Goal: Transaction & Acquisition: Purchase product/service

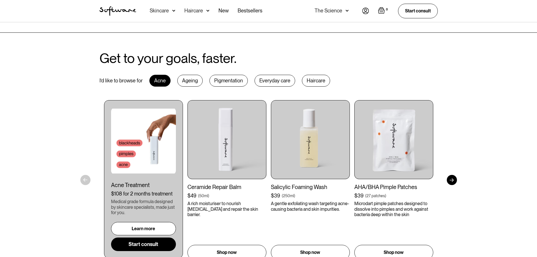
scroll to position [282, 0]
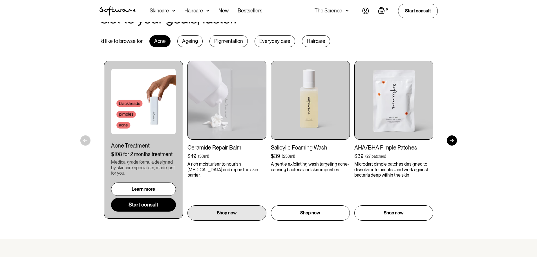
click at [219, 130] on img at bounding box center [226, 100] width 79 height 79
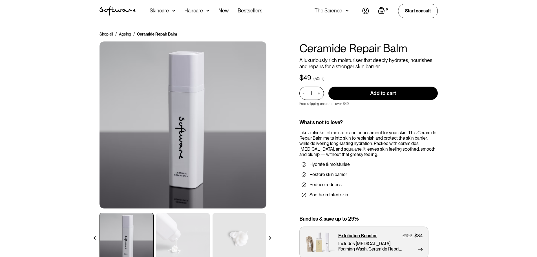
click at [394, 99] on input "Add to cart" at bounding box center [382, 92] width 109 height 13
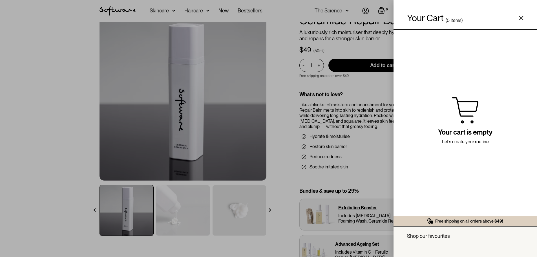
scroll to position [28, 0]
click at [344, 72] on div "Your Cart ( 0 items) Free shipping on all orders above $49! You might also be i…" at bounding box center [268, 128] width 537 height 257
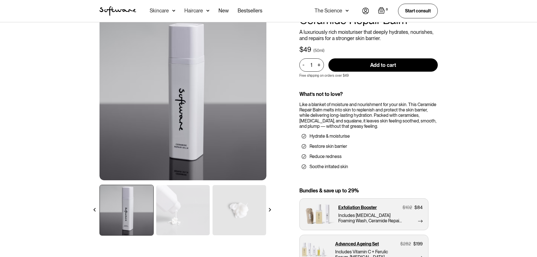
click at [370, 64] on input "Add to cart" at bounding box center [382, 64] width 109 height 13
type input "Add to cart"
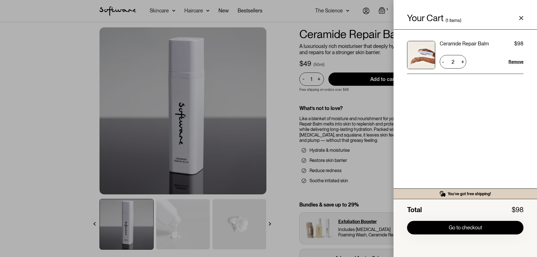
scroll to position [0, 0]
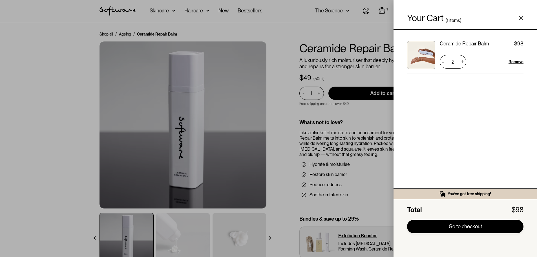
click at [464, 222] on link "Go to checkout" at bounding box center [465, 226] width 116 height 14
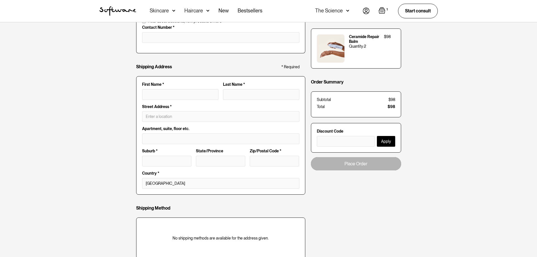
scroll to position [169, 0]
